Goal: Information Seeking & Learning: Compare options

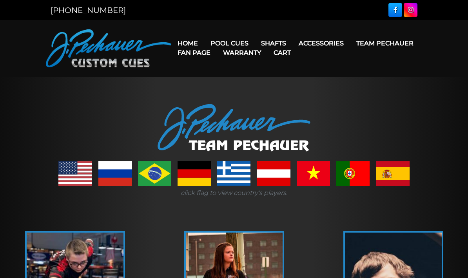
scroll to position [5, 0]
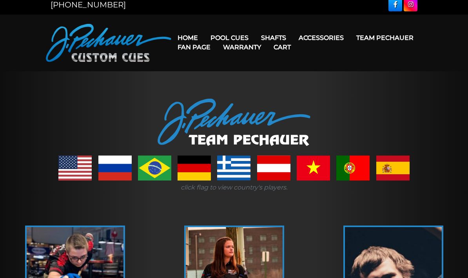
click at [224, 63] on link "JP Series (T) – NEW" at bounding box center [253, 59] width 96 height 11
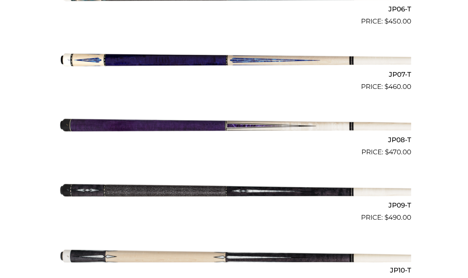
scroll to position [616, 0]
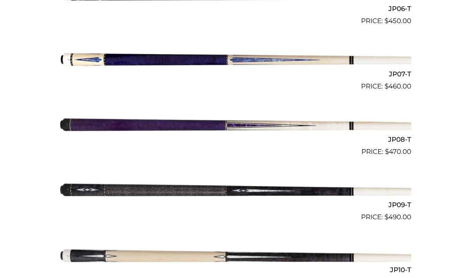
click at [93, 61] on img at bounding box center [234, 58] width 354 height 59
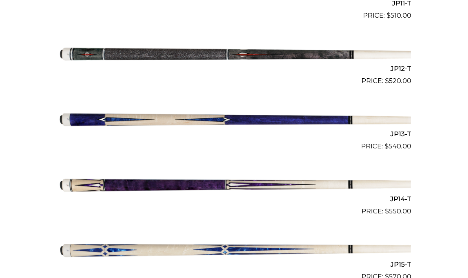
scroll to position [950, 0]
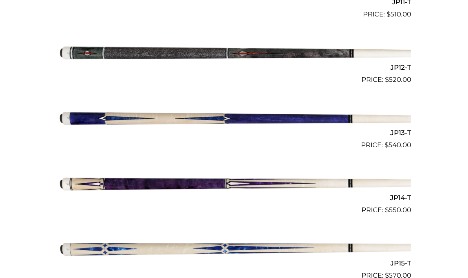
click at [92, 179] on img at bounding box center [234, 182] width 354 height 59
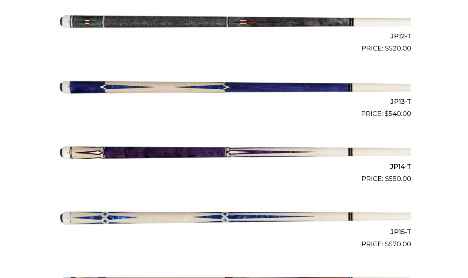
click at [87, 85] on img at bounding box center [234, 86] width 354 height 59
click at [98, 151] on img at bounding box center [234, 151] width 354 height 59
